Goal: Task Accomplishment & Management: Use online tool/utility

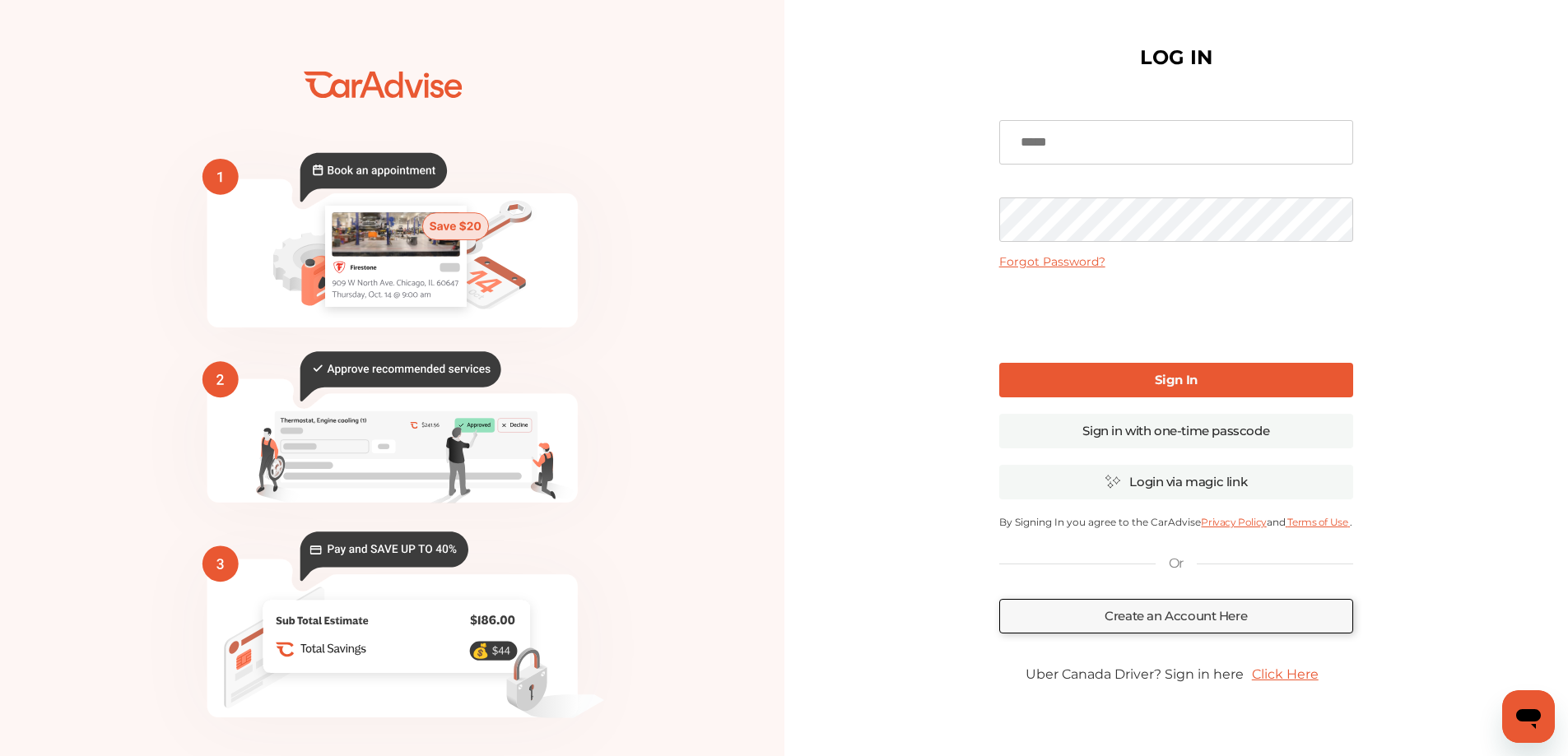
type input "**********"
click at [1116, 376] on link "Sign In" at bounding box center [1176, 380] width 354 height 34
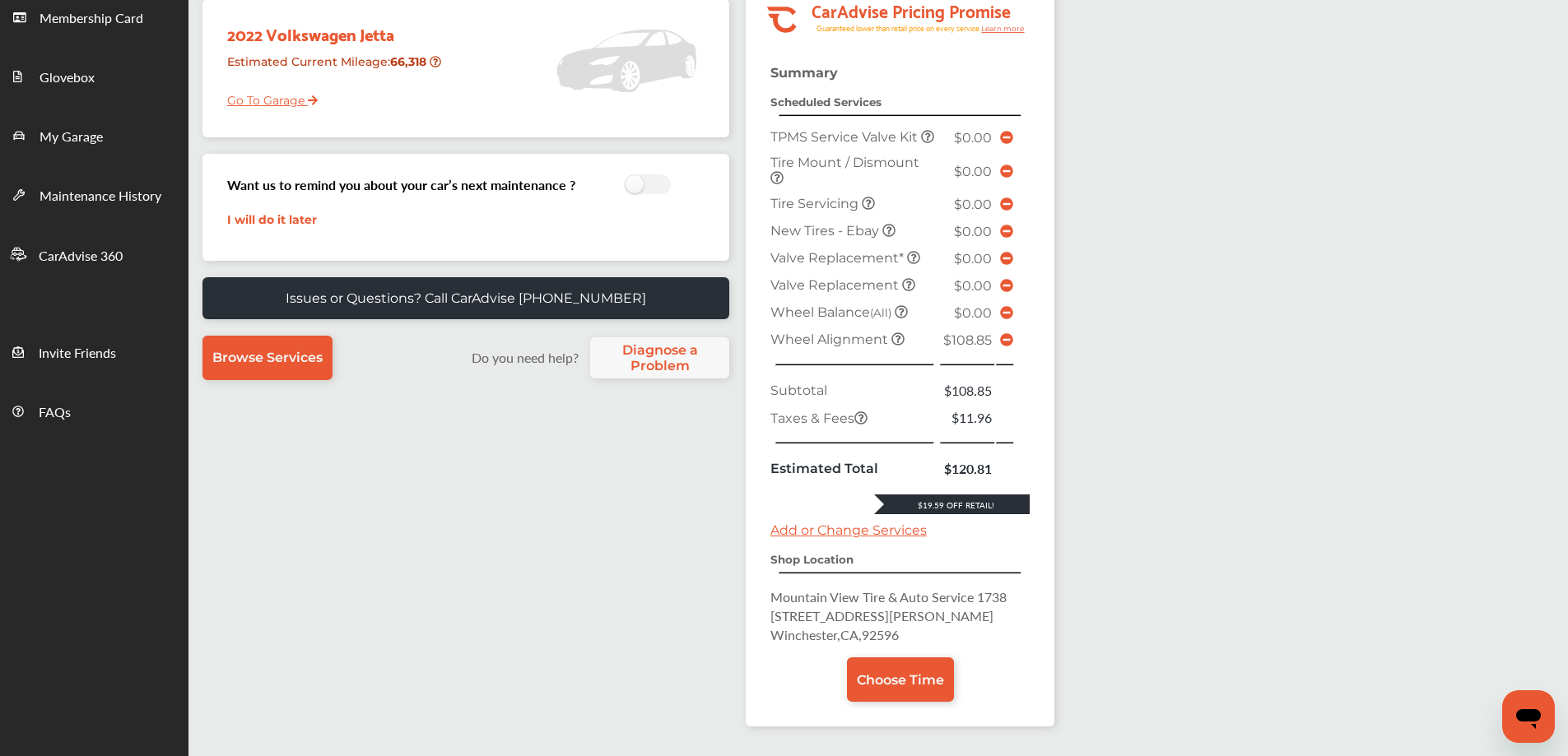
scroll to position [173, 0]
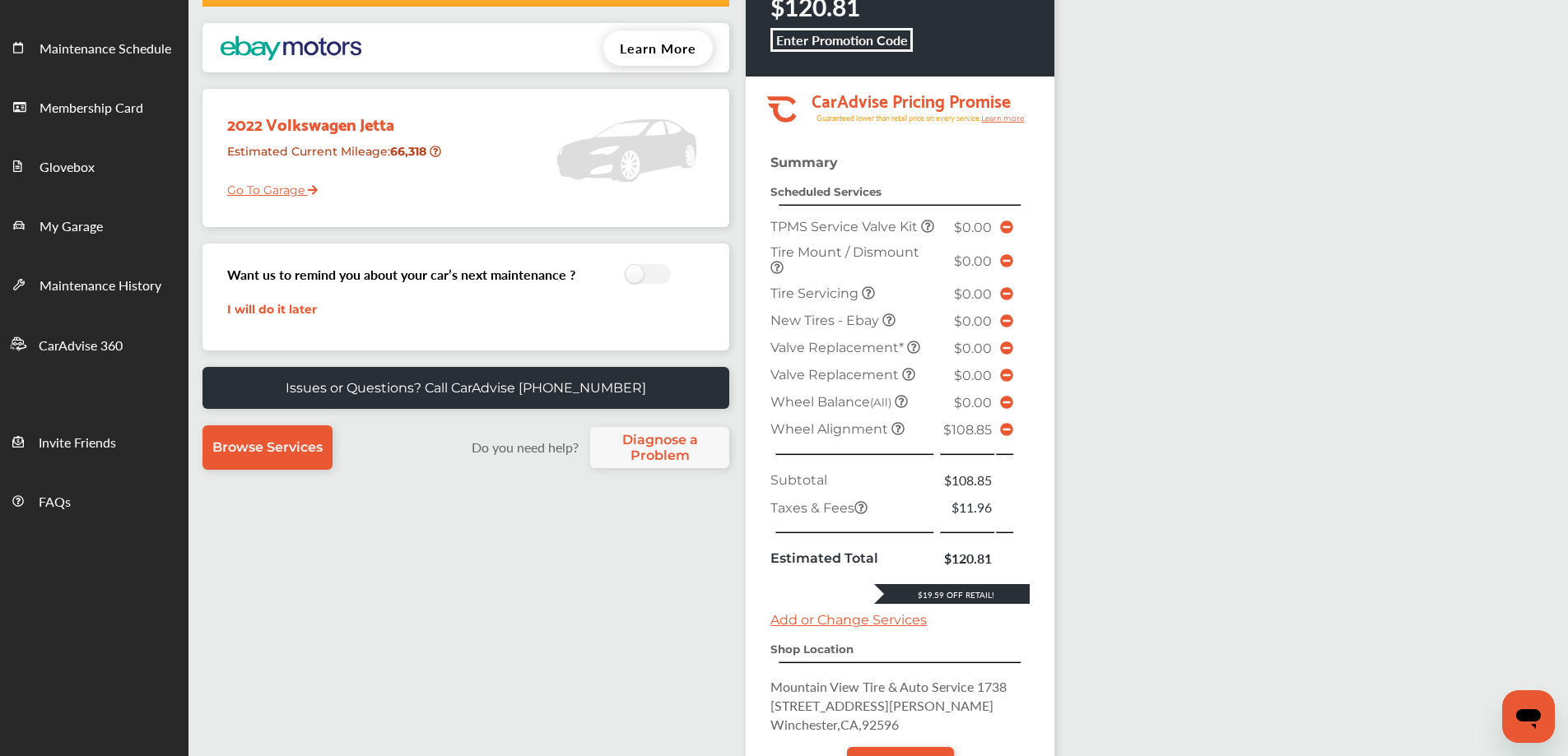
click at [1006, 300] on icon at bounding box center [1006, 293] width 13 height 13
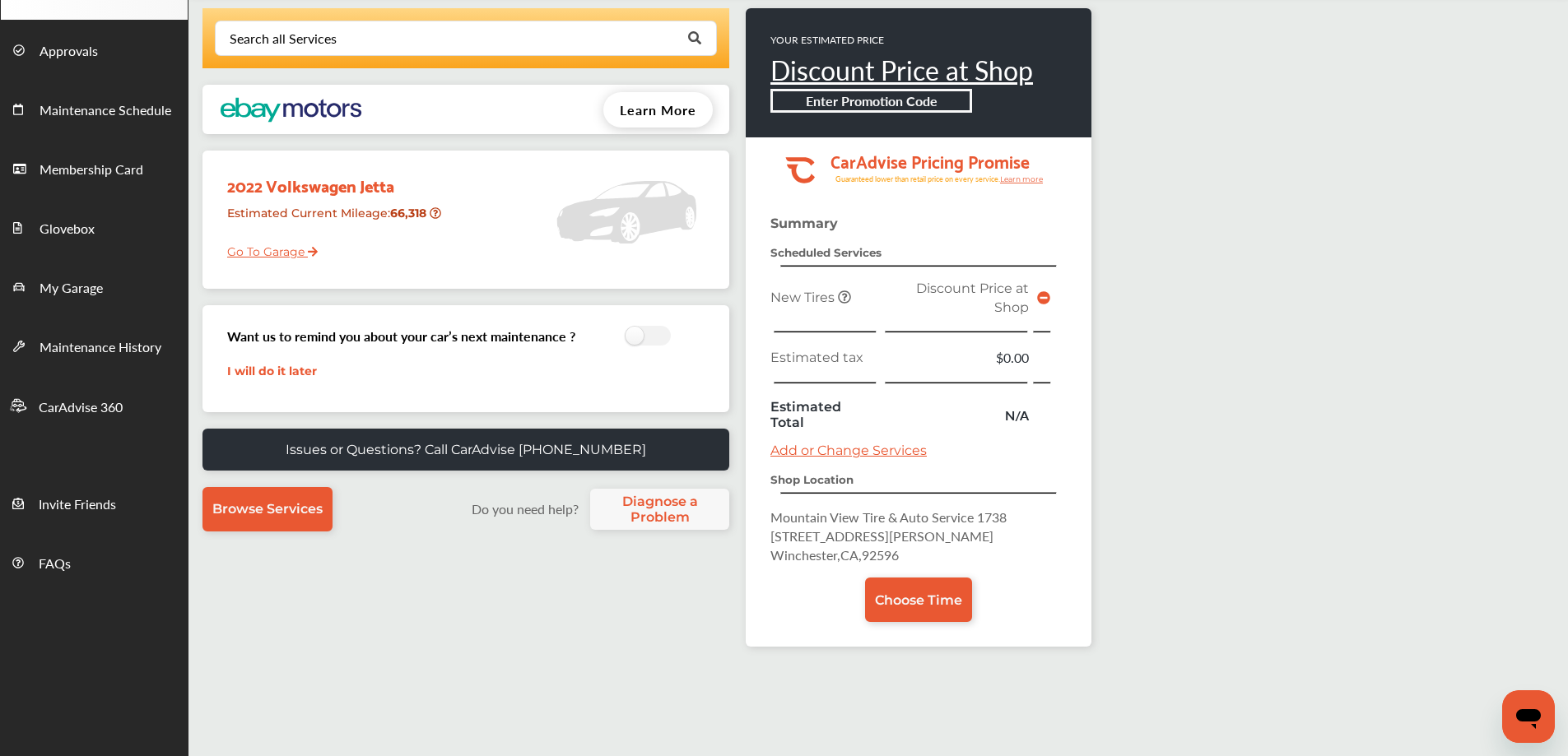
scroll to position [82, 0]
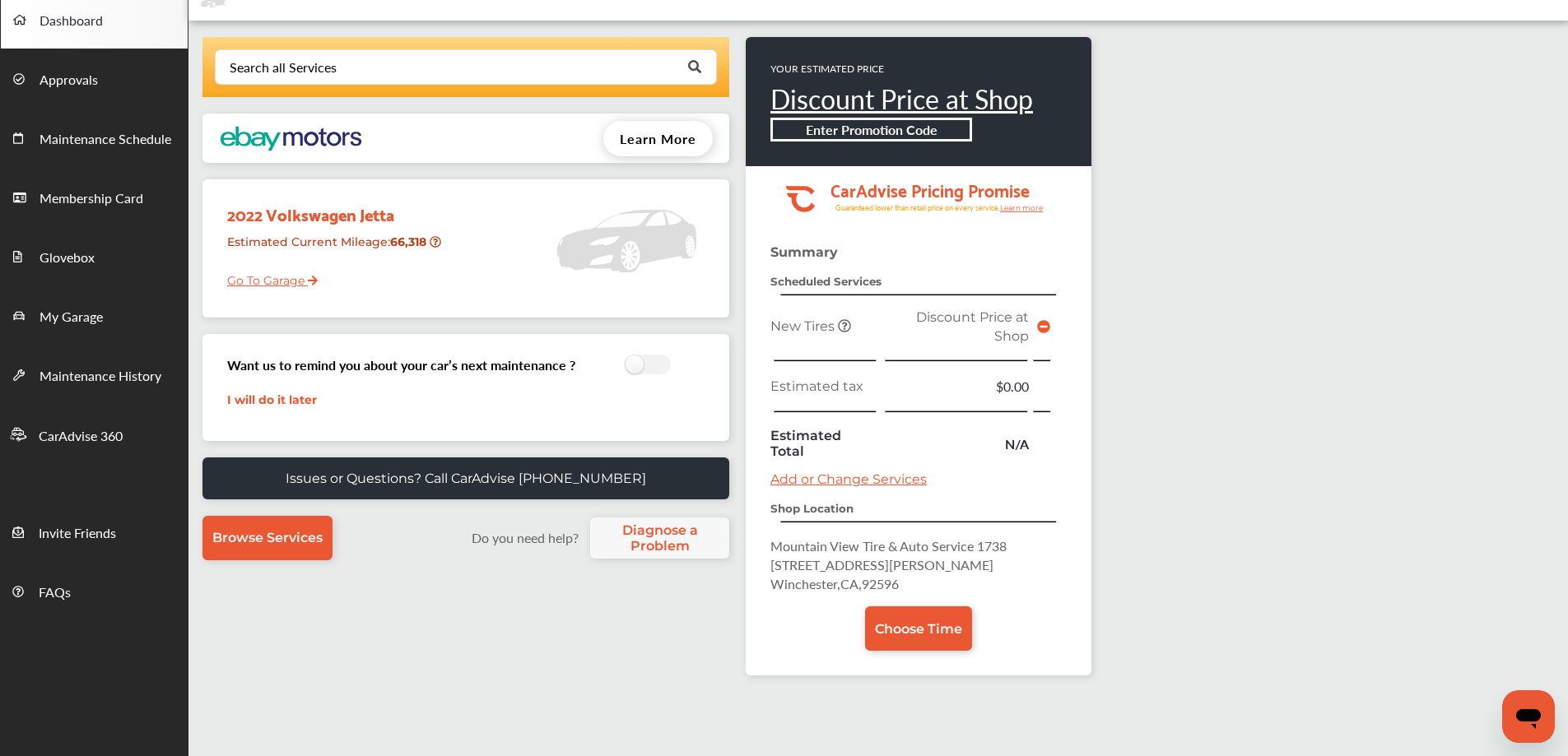
click at [876, 479] on link "Add or Change Services" at bounding box center [848, 479] width 156 height 15
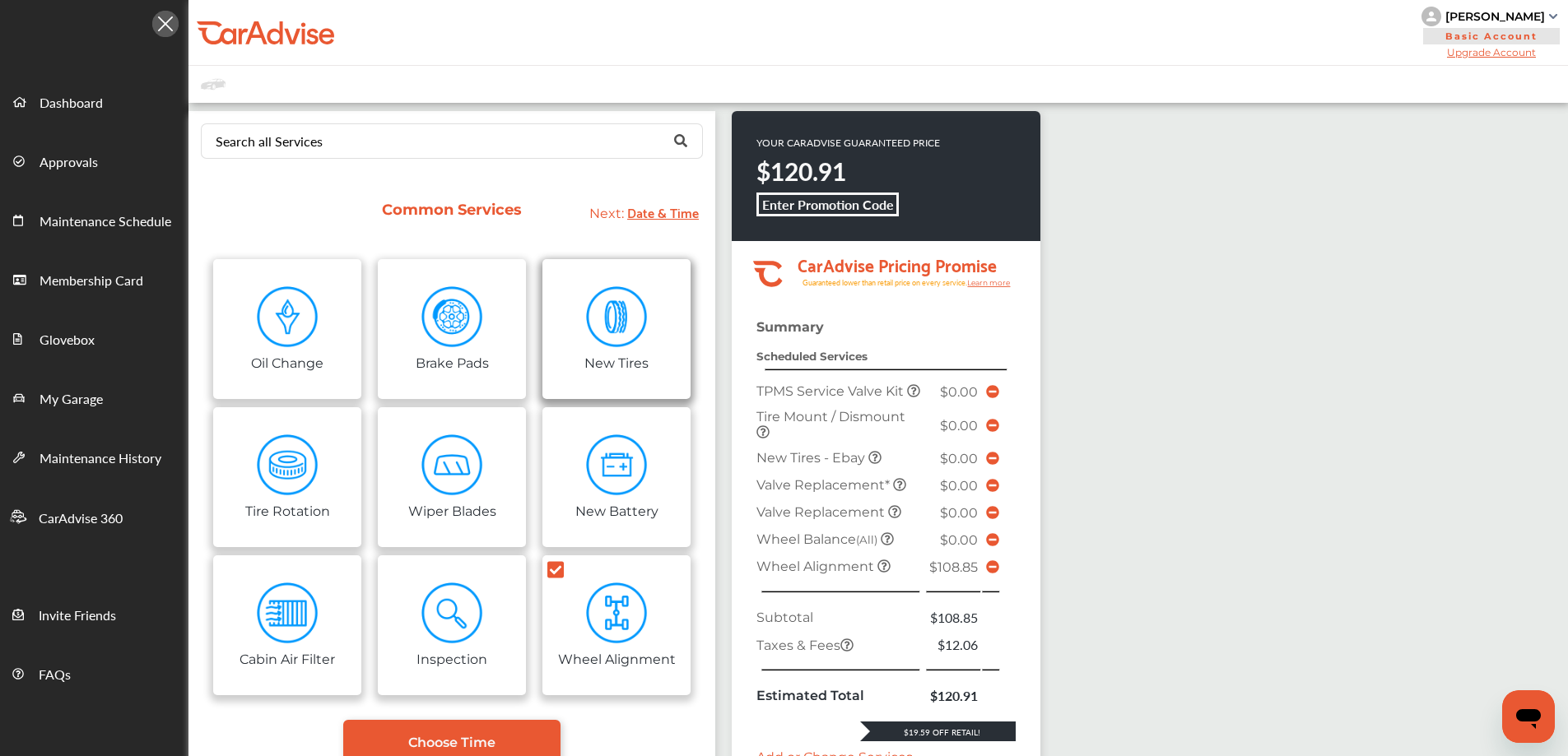
click at [638, 328] on img at bounding box center [617, 317] width 62 height 62
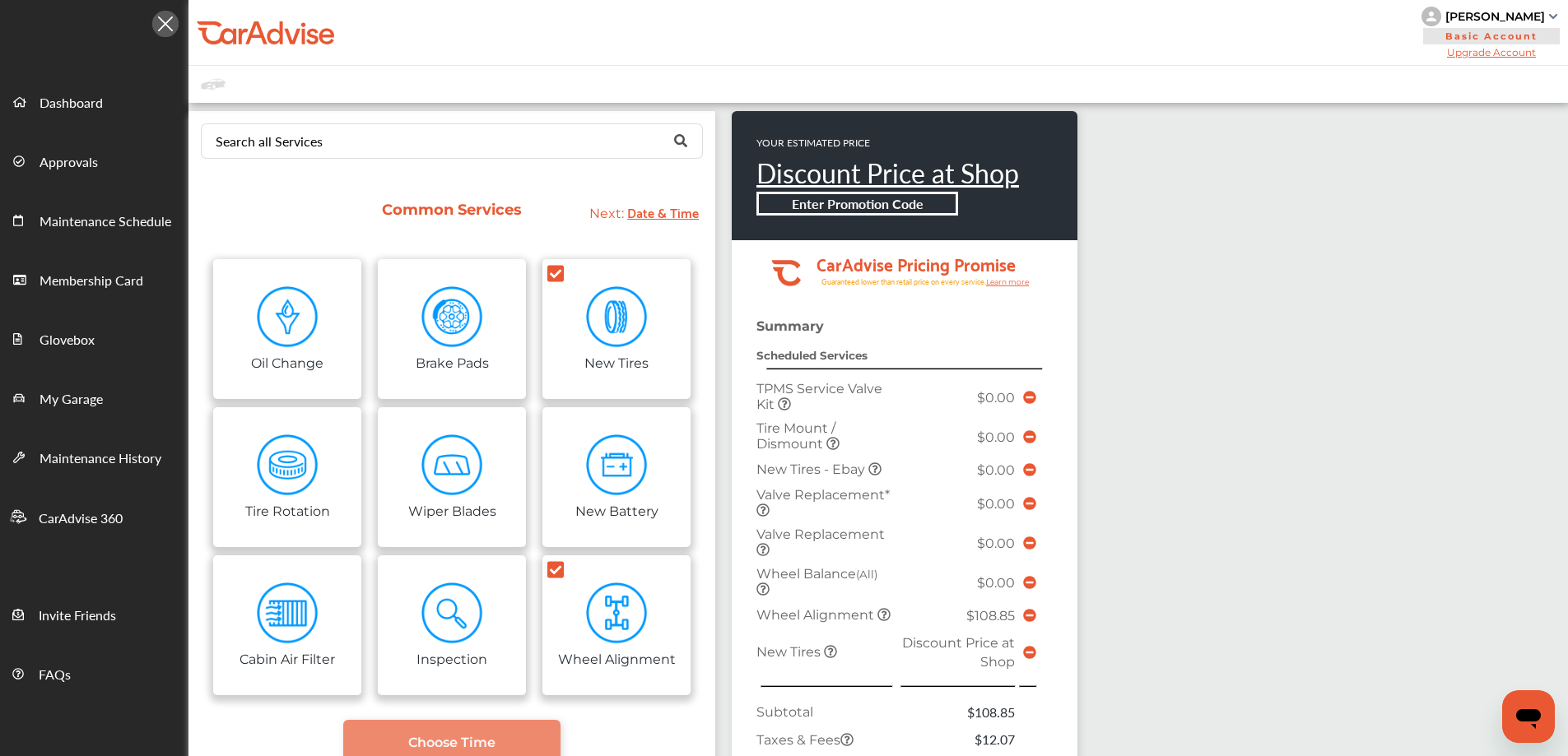
click at [164, 29] on img at bounding box center [165, 23] width 27 height 27
